Goal: Transaction & Acquisition: Purchase product/service

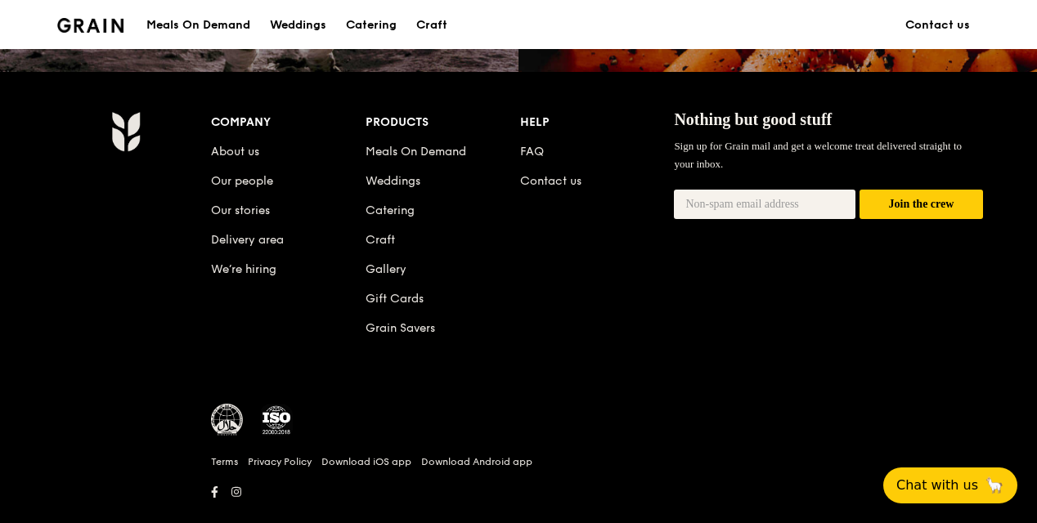
scroll to position [1704, 0]
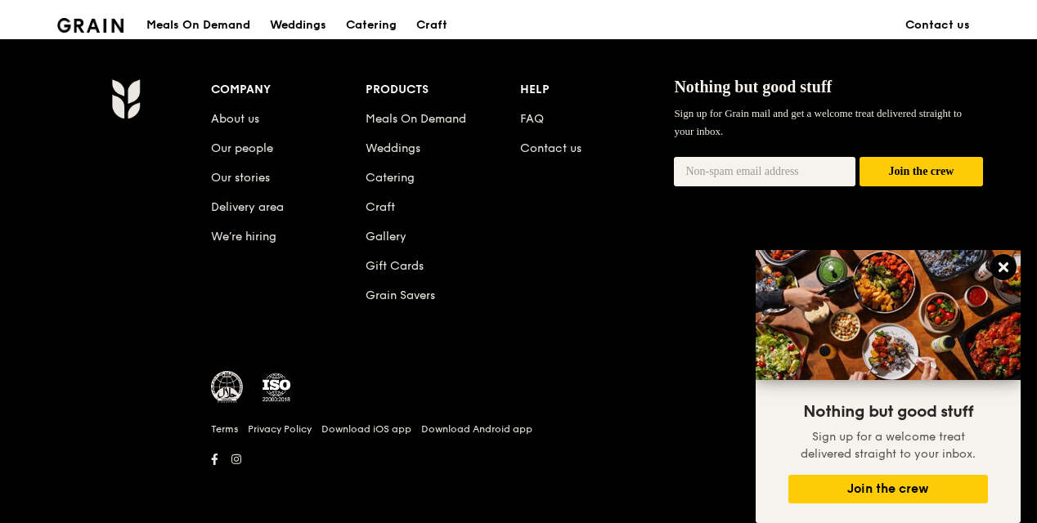
click at [1011, 272] on button at bounding box center [1003, 267] width 26 height 26
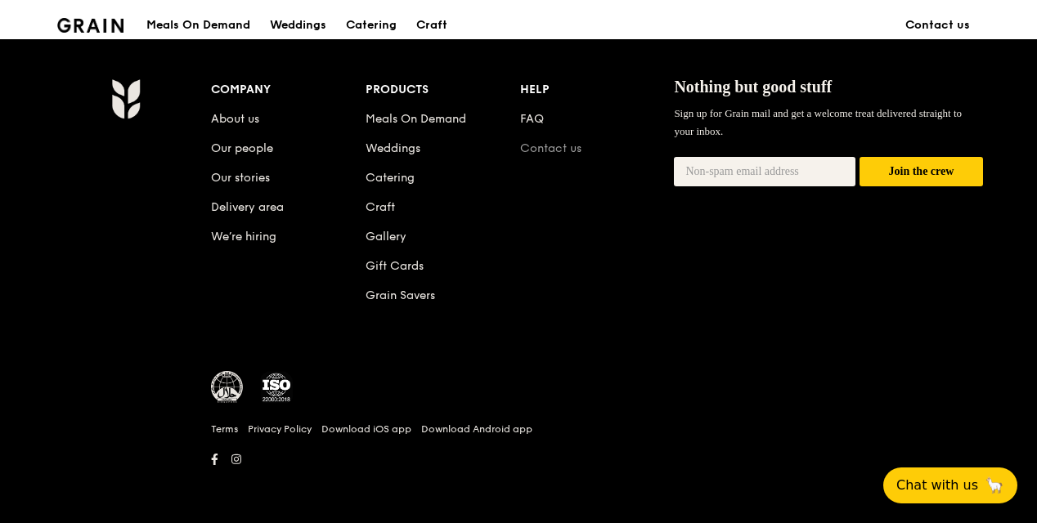
click at [562, 150] on link "Contact us" at bounding box center [550, 148] width 61 height 14
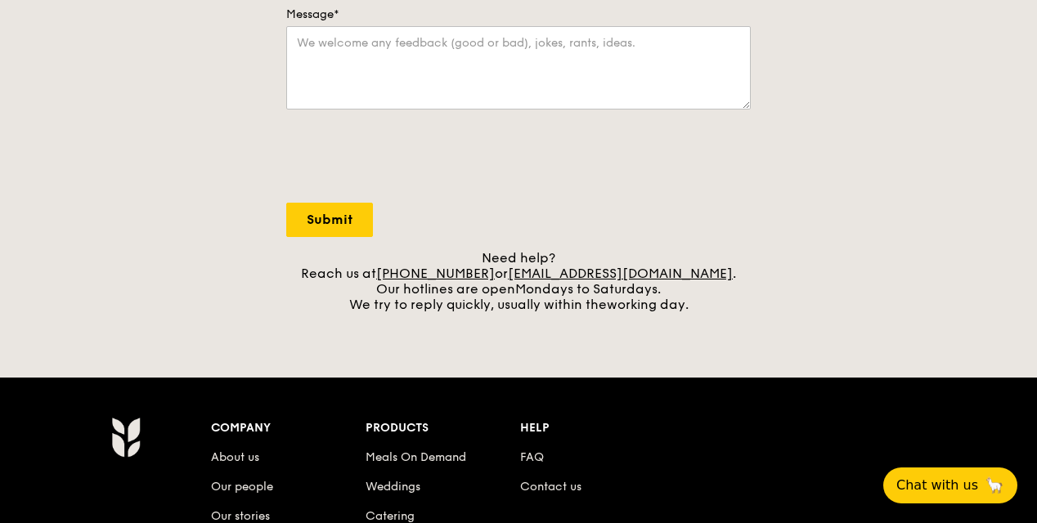
scroll to position [491, 0]
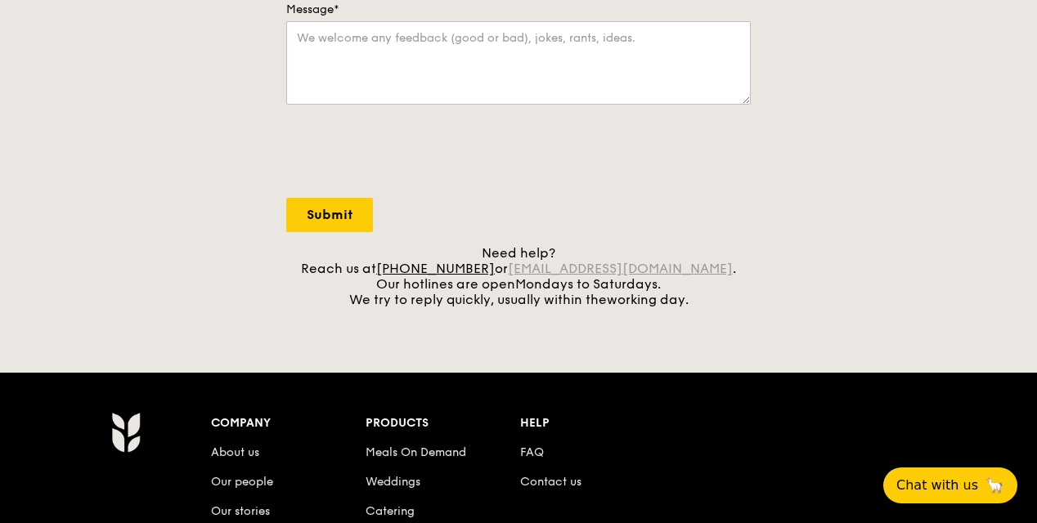
drag, startPoint x: 717, startPoint y: 265, endPoint x: 536, endPoint y: 271, distance: 180.8
click at [536, 271] on div "Need help? Reach us at [PHONE_NUMBER] or [EMAIL_ADDRESS][DOMAIN_NAME] . Our hot…" at bounding box center [518, 276] width 464 height 62
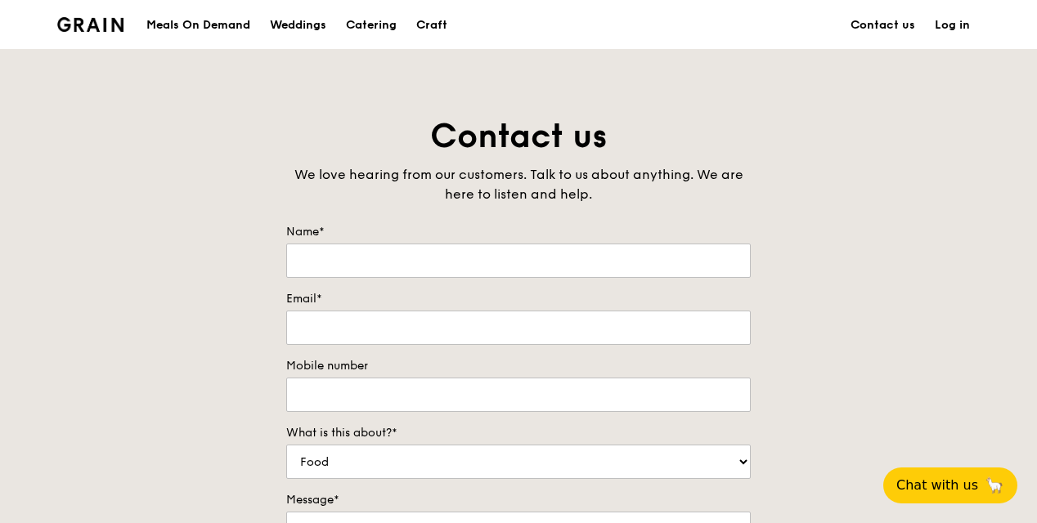
click at [229, 32] on div "Meals On Demand" at bounding box center [198, 25] width 104 height 49
